Goal: Transaction & Acquisition: Book appointment/travel/reservation

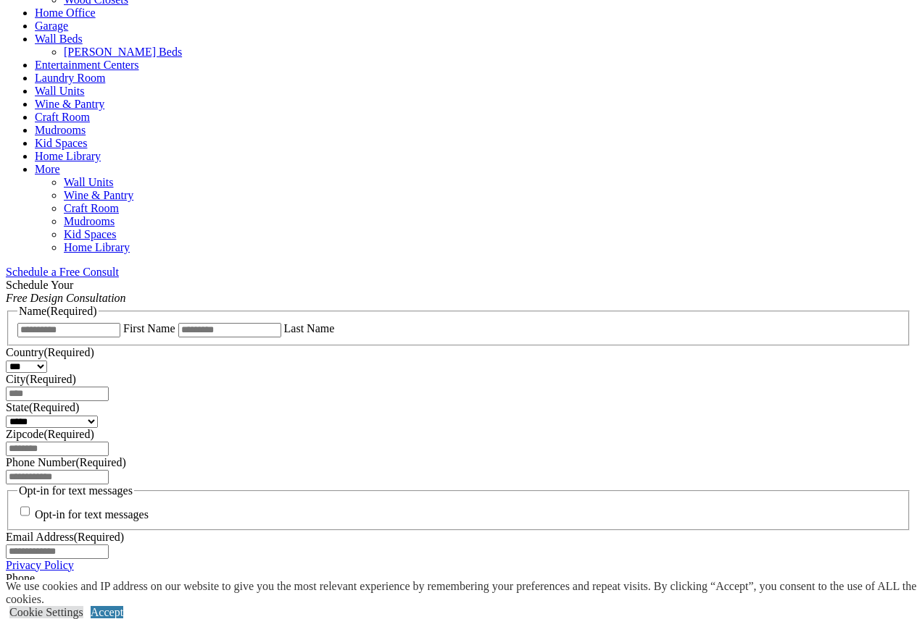
scroll to position [1014, 0]
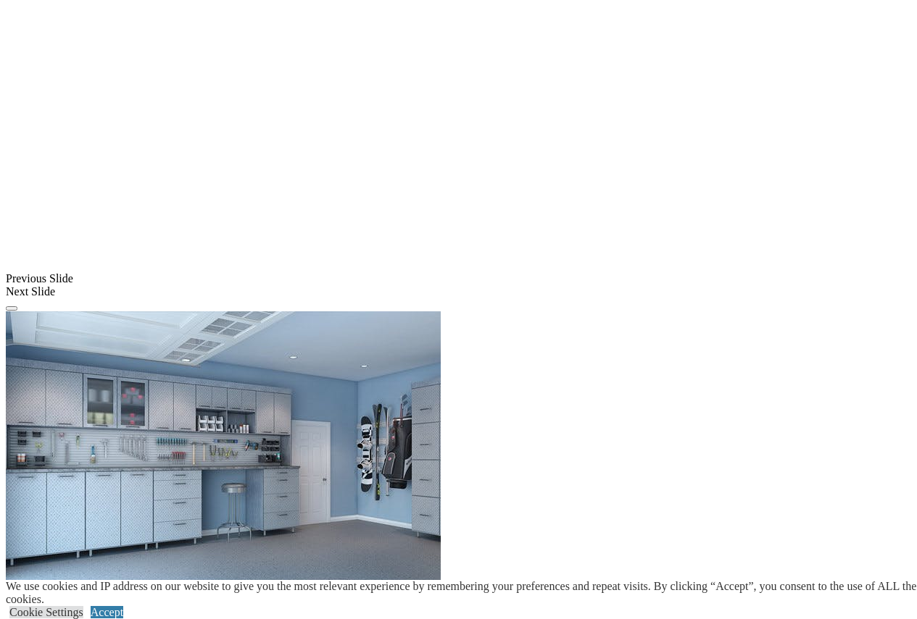
scroll to position [1449, 0]
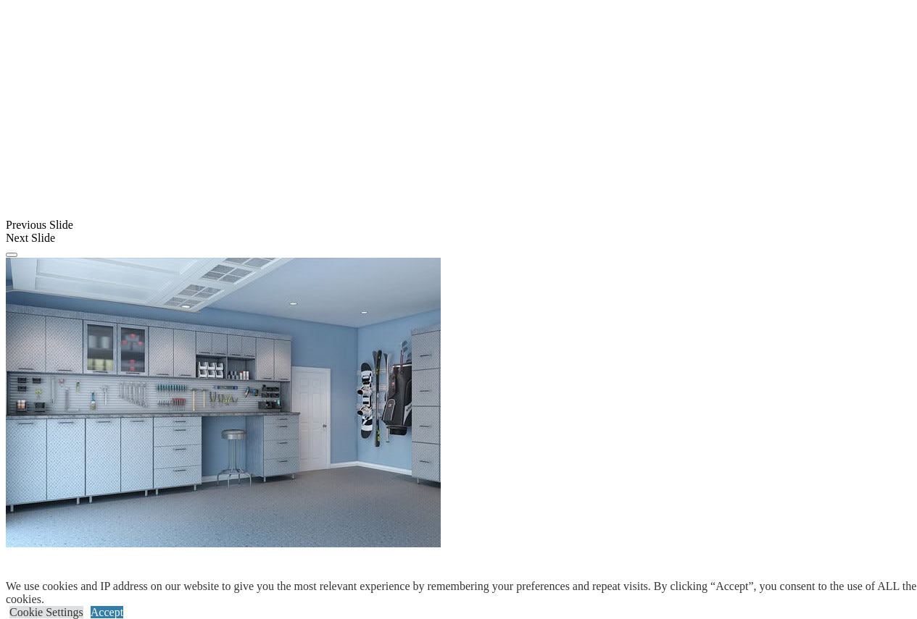
scroll to position [1159, 0]
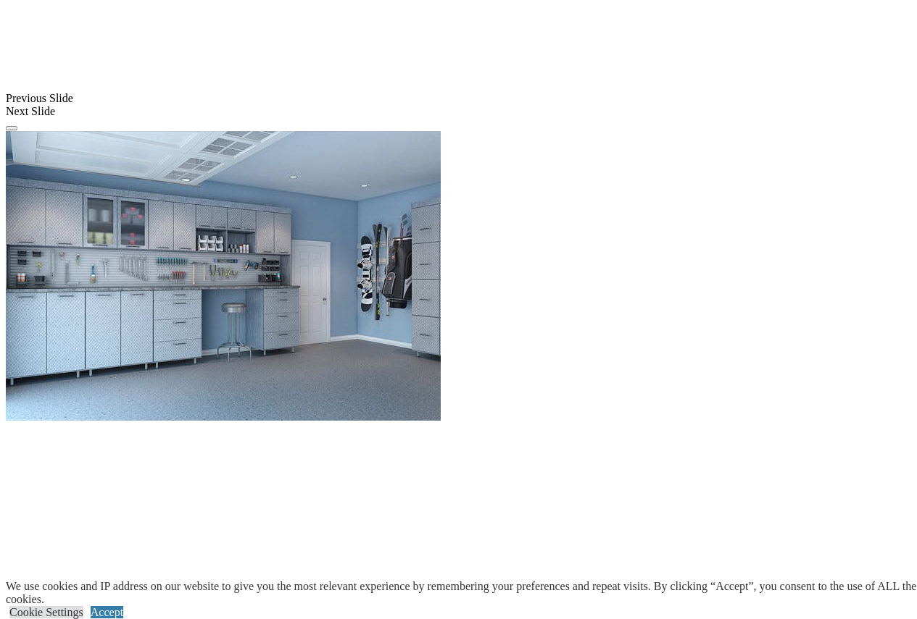
scroll to position [1304, 0]
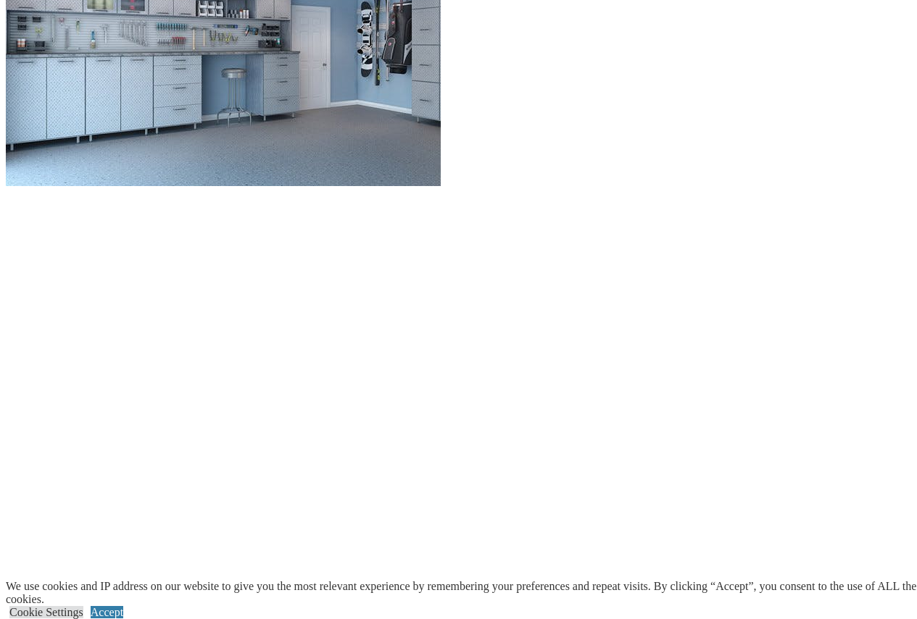
scroll to position [1522, 0]
